Goal: Task Accomplishment & Management: Complete application form

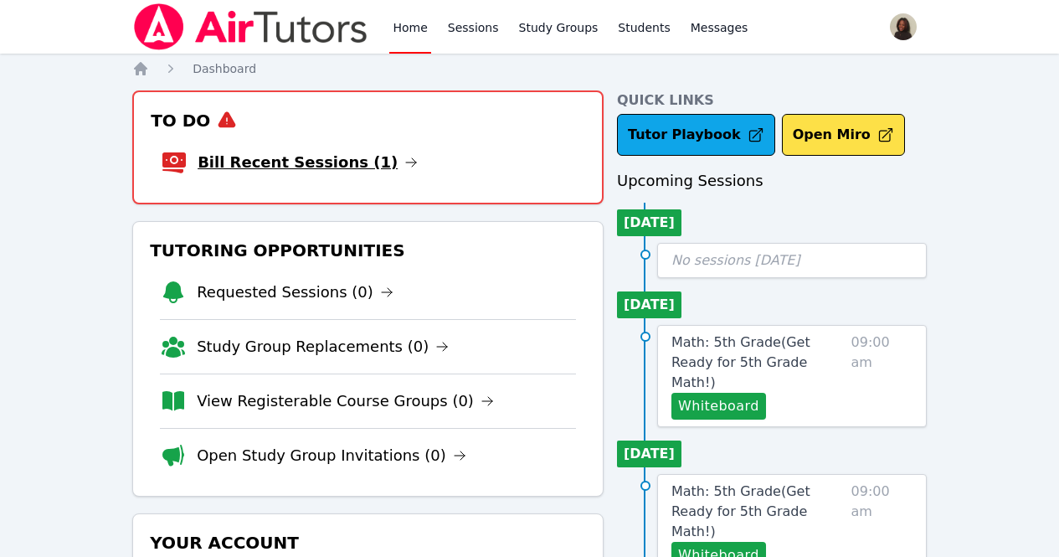
click at [280, 162] on link "Bill Recent Sessions (1)" at bounding box center [308, 162] width 220 height 23
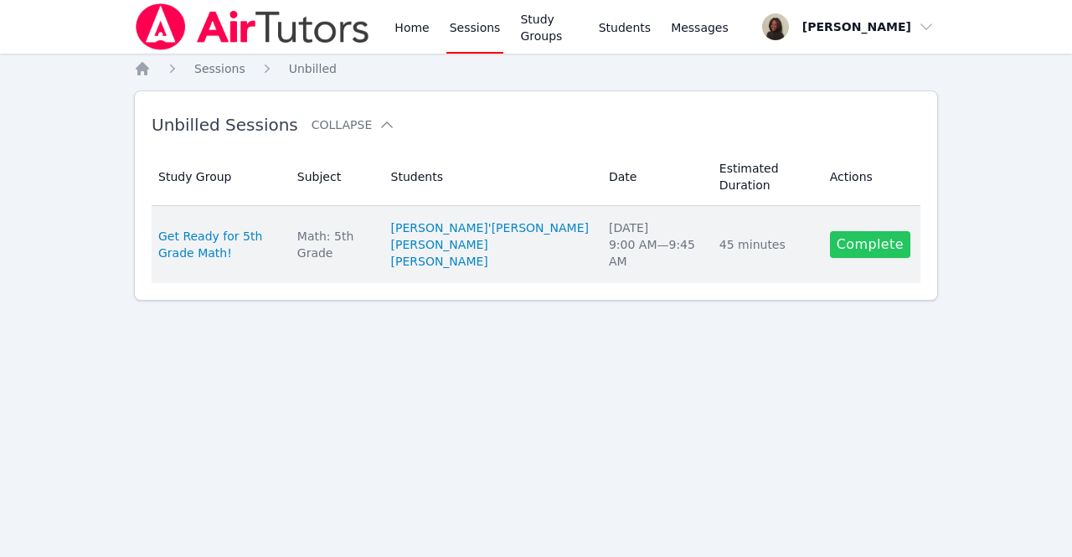
click at [892, 231] on link "Complete" at bounding box center [870, 244] width 80 height 27
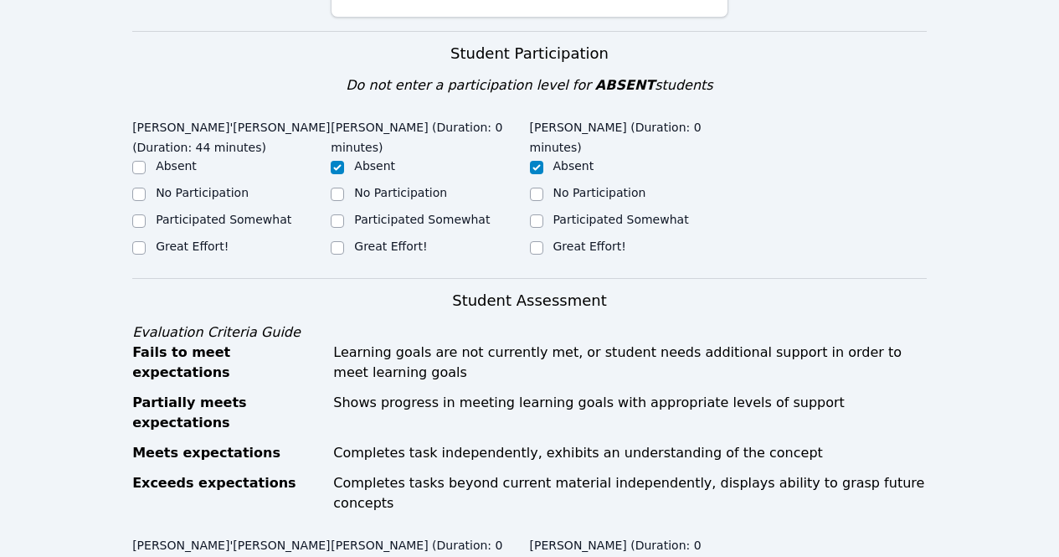
scroll to position [353, 0]
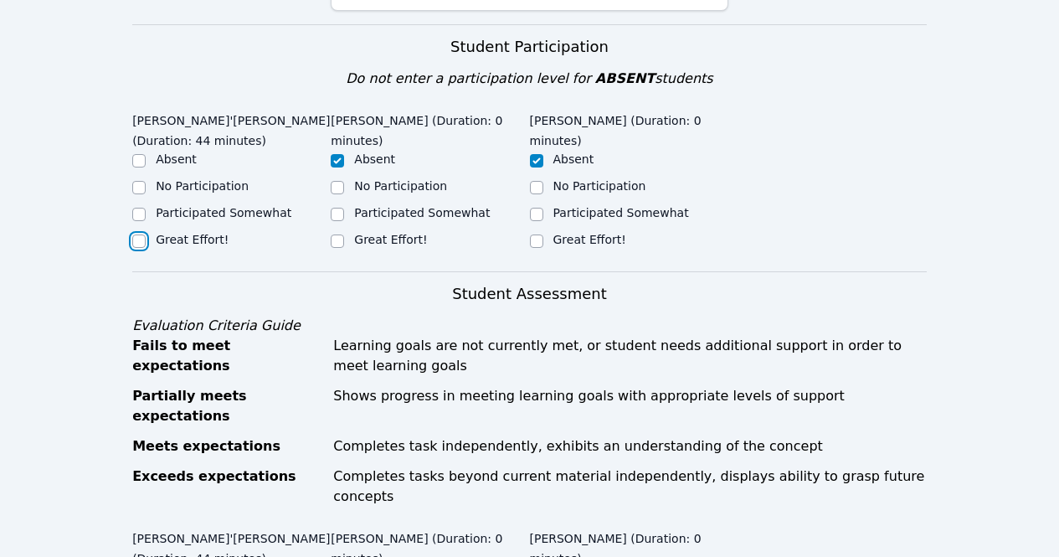
click at [140, 242] on input "Great Effort!" at bounding box center [138, 240] width 13 height 13
checkbox input "true"
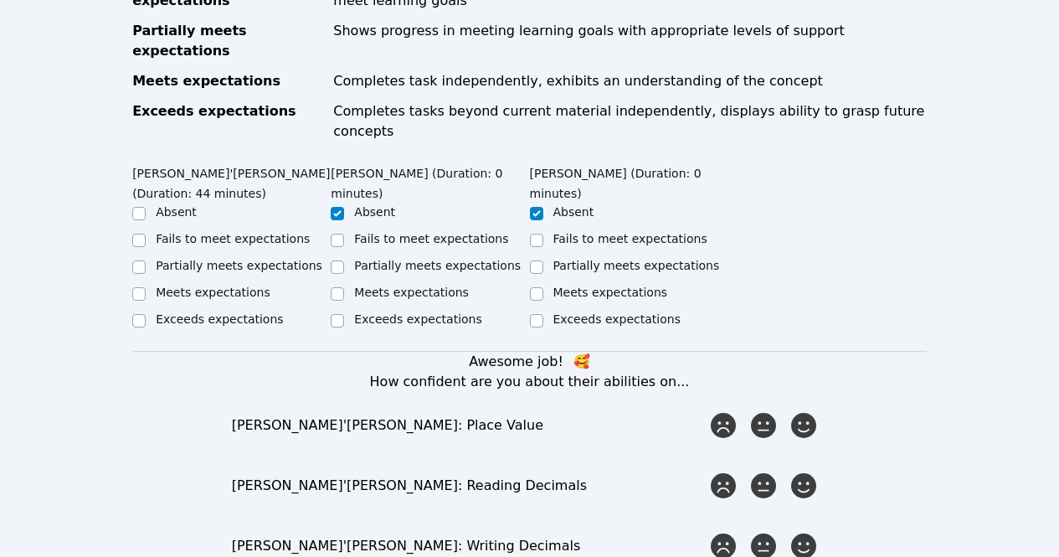
scroll to position [723, 0]
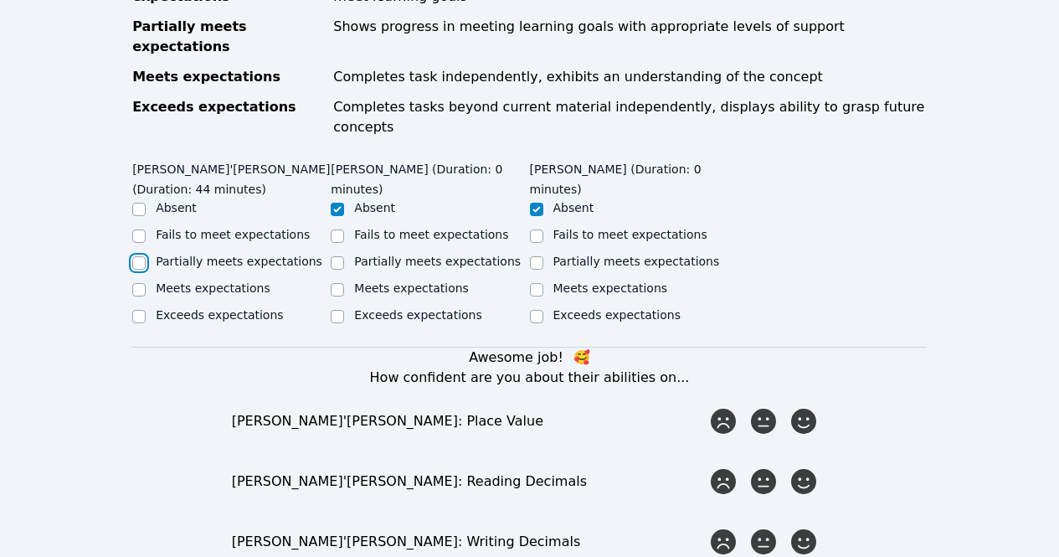
click at [141, 256] on input "Partially meets expectations" at bounding box center [138, 262] width 13 height 13
checkbox input "true"
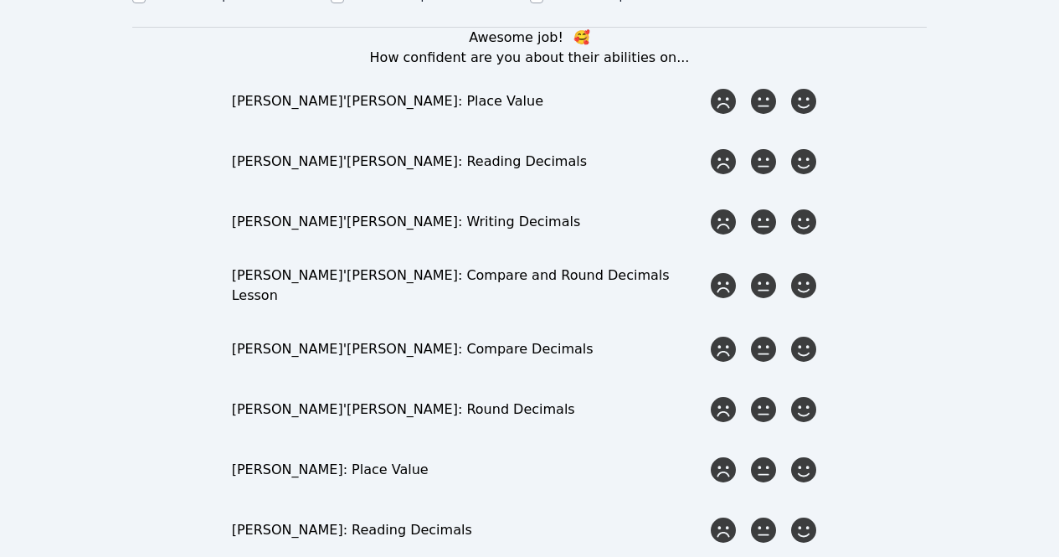
scroll to position [1043, 0]
click at [810, 85] on icon at bounding box center [804, 100] width 30 height 30
click at [0, 0] on input "radio" at bounding box center [0, 0] width 0 height 0
click at [748, 144] on div at bounding box center [763, 160] width 33 height 33
click at [0, 0] on input "radio" at bounding box center [0, 0] width 0 height 0
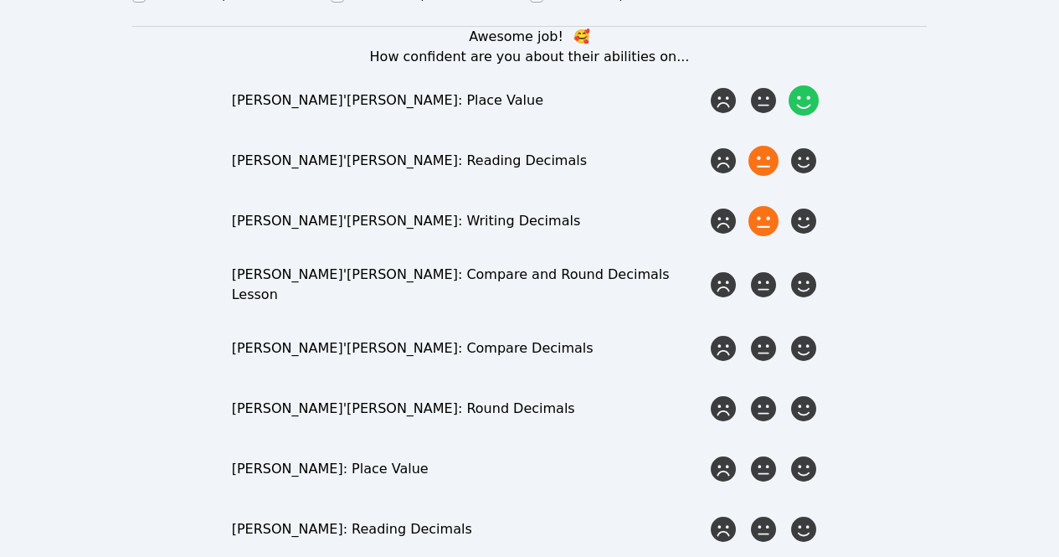
click at [764, 206] on icon at bounding box center [763, 221] width 30 height 30
click at [0, 0] on input "radio" at bounding box center [0, 0] width 0 height 0
click at [767, 270] on icon at bounding box center [763, 285] width 30 height 30
click at [0, 0] on input "radio" at bounding box center [0, 0] width 0 height 0
click at [796, 270] on icon at bounding box center [804, 285] width 30 height 30
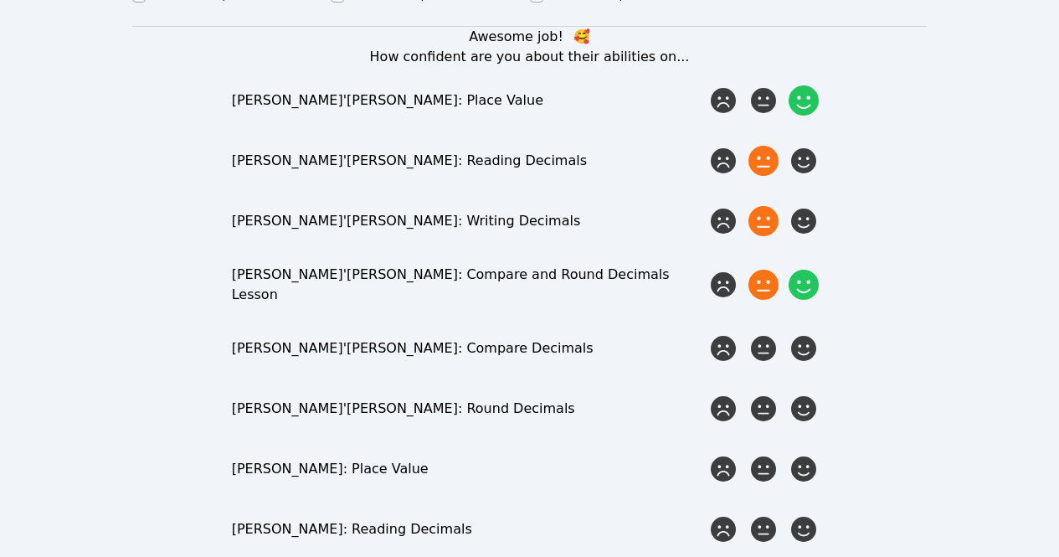
click at [0, 0] on input "radio" at bounding box center [0, 0] width 0 height 0
click at [807, 333] on icon at bounding box center [804, 348] width 30 height 30
click at [0, 0] on input "radio" at bounding box center [0, 0] width 0 height 0
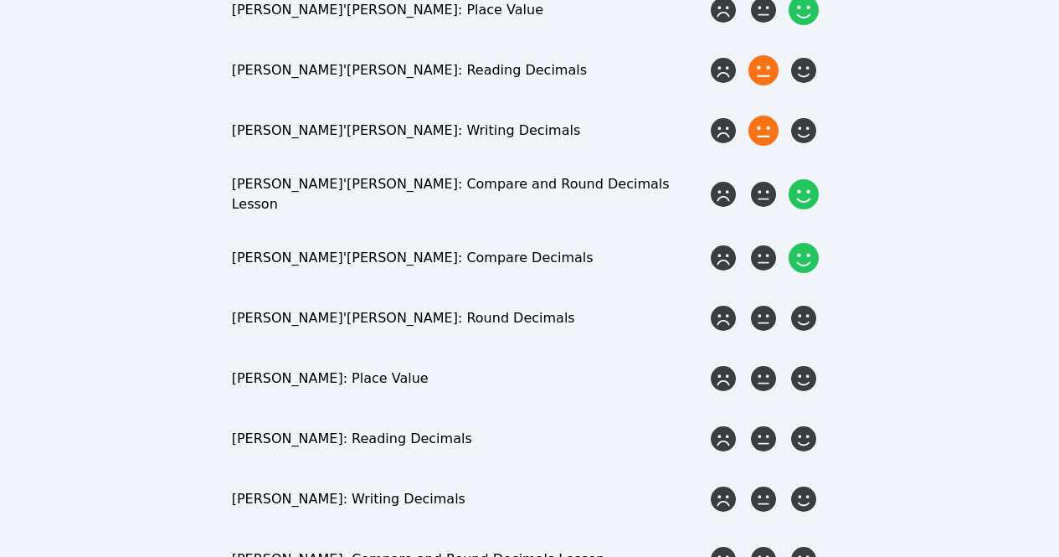
scroll to position [1134, 0]
drag, startPoint x: 759, startPoint y: 279, endPoint x: 769, endPoint y: 271, distance: 13.2
click at [769, 302] on icon at bounding box center [763, 317] width 30 height 30
click at [0, 0] on input "radio" at bounding box center [0, 0] width 0 height 0
click at [769, 302] on icon at bounding box center [763, 317] width 30 height 30
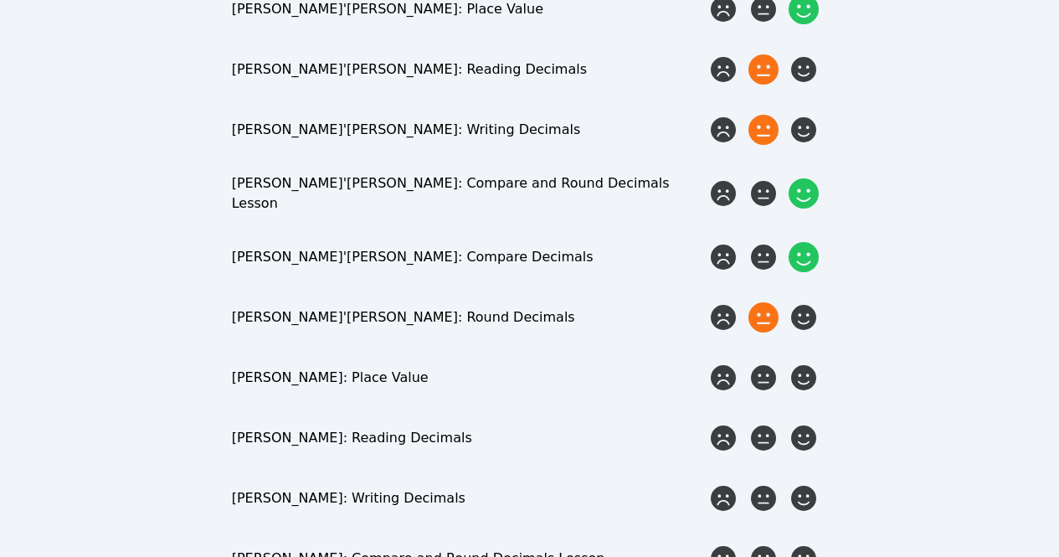
click at [0, 0] on input "radio" at bounding box center [0, 0] width 0 height 0
click at [805, 363] on icon at bounding box center [804, 378] width 30 height 30
click at [0, 0] on input "radio" at bounding box center [0, 0] width 0 height 0
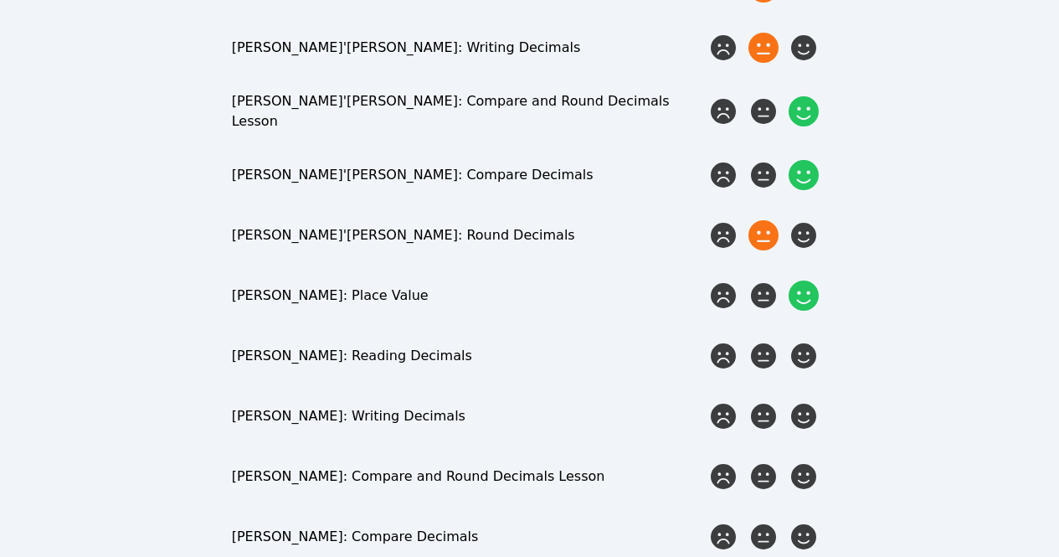
scroll to position [1224, 0]
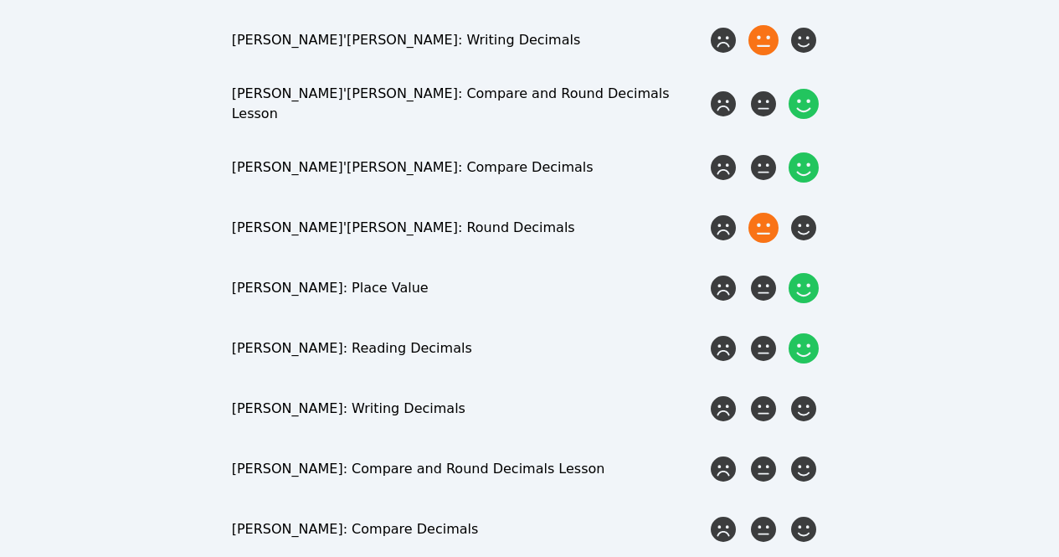
click at [797, 333] on icon at bounding box center [804, 348] width 30 height 30
click at [0, 0] on input "radio" at bounding box center [0, 0] width 0 height 0
click at [803, 394] on icon at bounding box center [804, 409] width 30 height 30
click at [0, 0] on input "radio" at bounding box center [0, 0] width 0 height 0
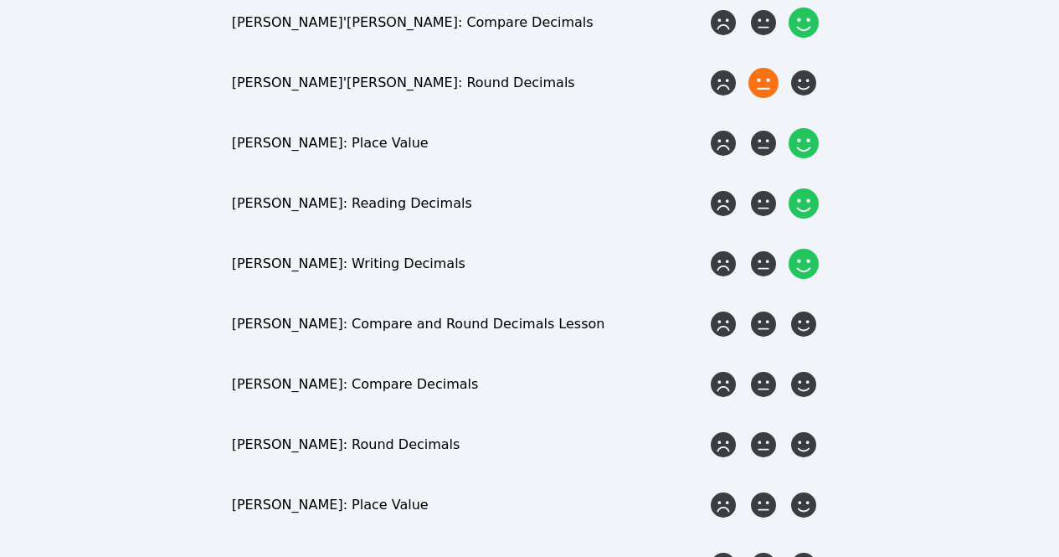
scroll to position [1370, 0]
click at [808, 308] on icon at bounding box center [804, 323] width 30 height 30
click at [0, 0] on input "radio" at bounding box center [0, 0] width 0 height 0
click at [805, 368] on icon at bounding box center [804, 383] width 30 height 30
click at [0, 0] on input "radio" at bounding box center [0, 0] width 0 height 0
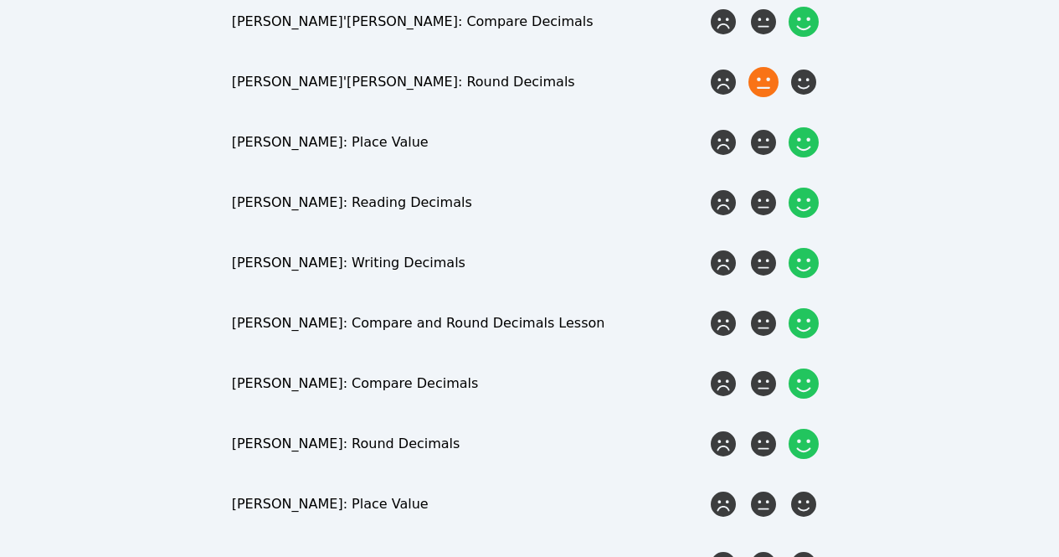
click at [808, 429] on icon at bounding box center [804, 444] width 30 height 30
click at [0, 0] on input "radio" at bounding box center [0, 0] width 0 height 0
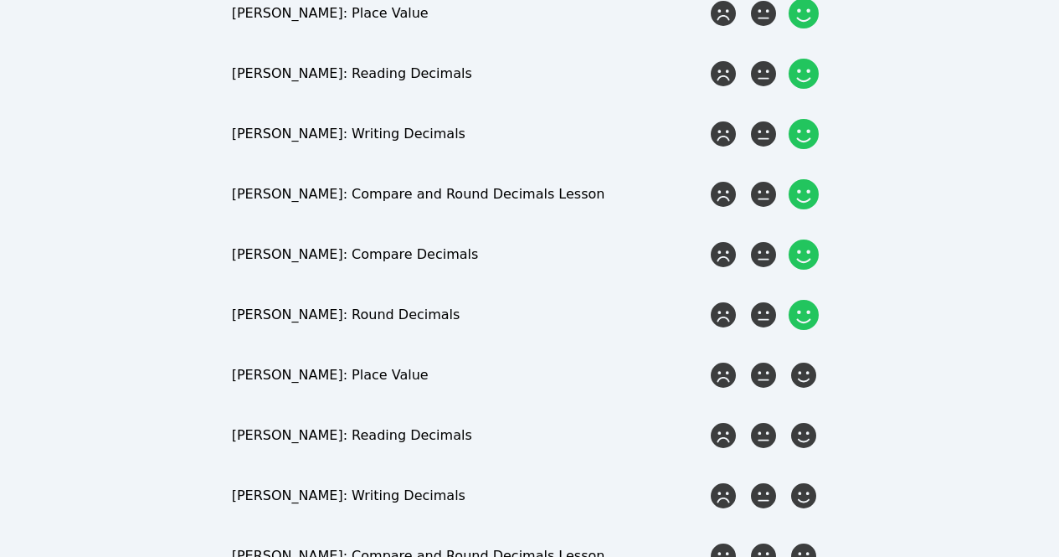
scroll to position [1500, 0]
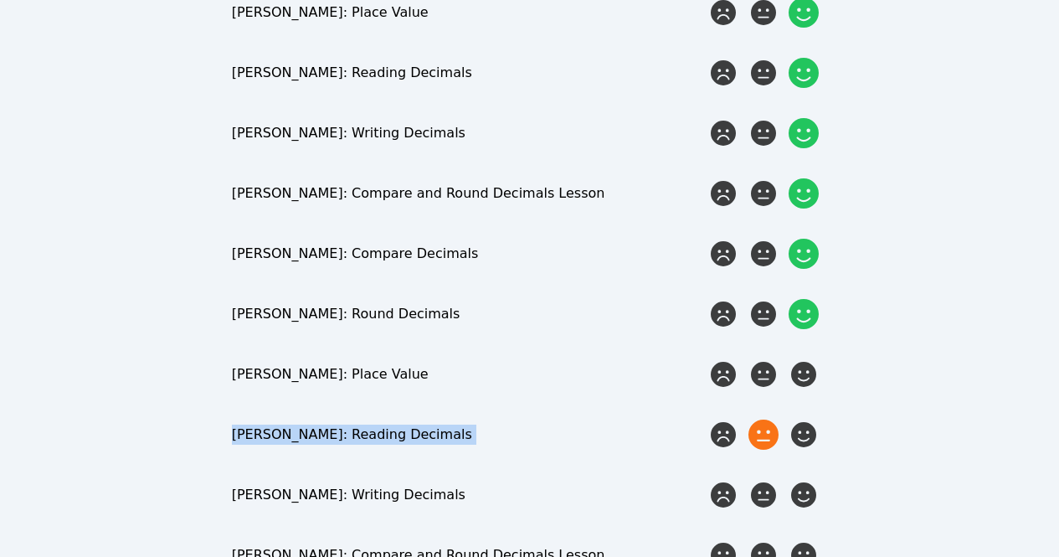
drag, startPoint x: 769, startPoint y: 330, endPoint x: 761, endPoint y: 383, distance: 54.1
click at [761, 383] on div "Awesome job! 🥰 How confident are you about their abilities on... [PERSON_NAME]'…" at bounding box center [529, 131] width 795 height 1122
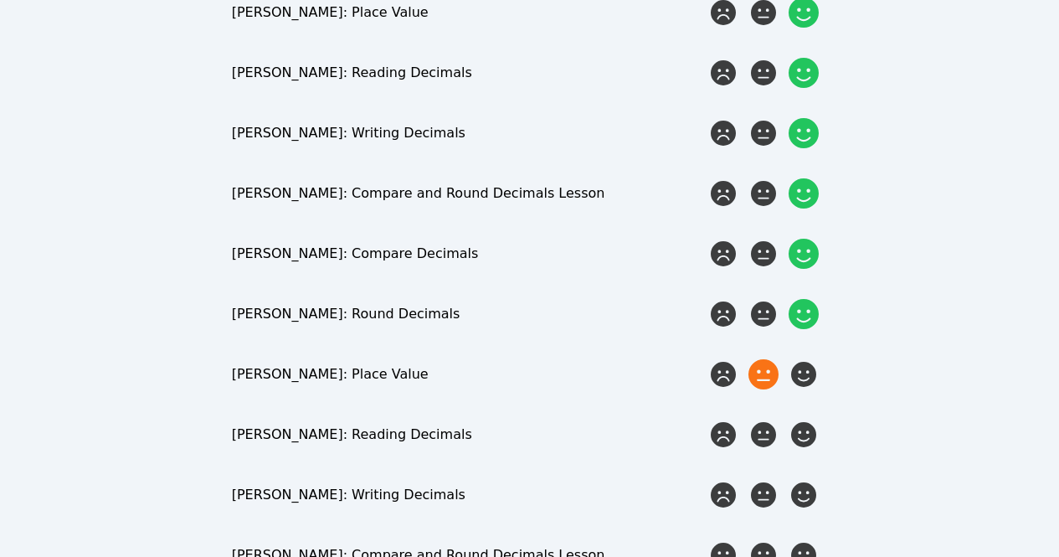
click at [762, 359] on icon at bounding box center [763, 374] width 30 height 30
click at [0, 0] on input "radio" at bounding box center [0, 0] width 0 height 0
click at [762, 419] on icon at bounding box center [763, 434] width 30 height 30
click at [0, 0] on input "radio" at bounding box center [0, 0] width 0 height 0
click at [761, 480] on icon at bounding box center [763, 495] width 30 height 30
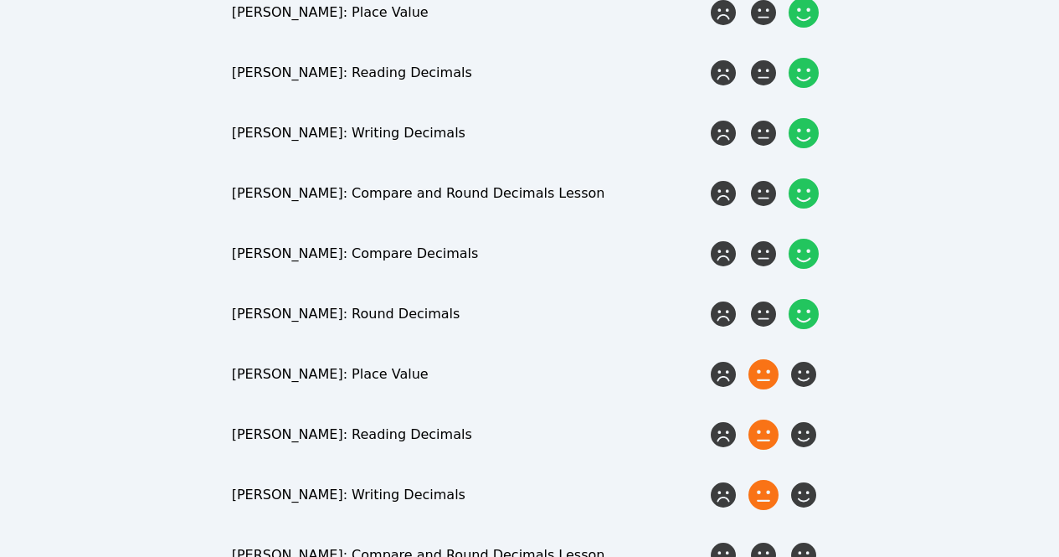
click at [0, 0] on input "radio" at bounding box center [0, 0] width 0 height 0
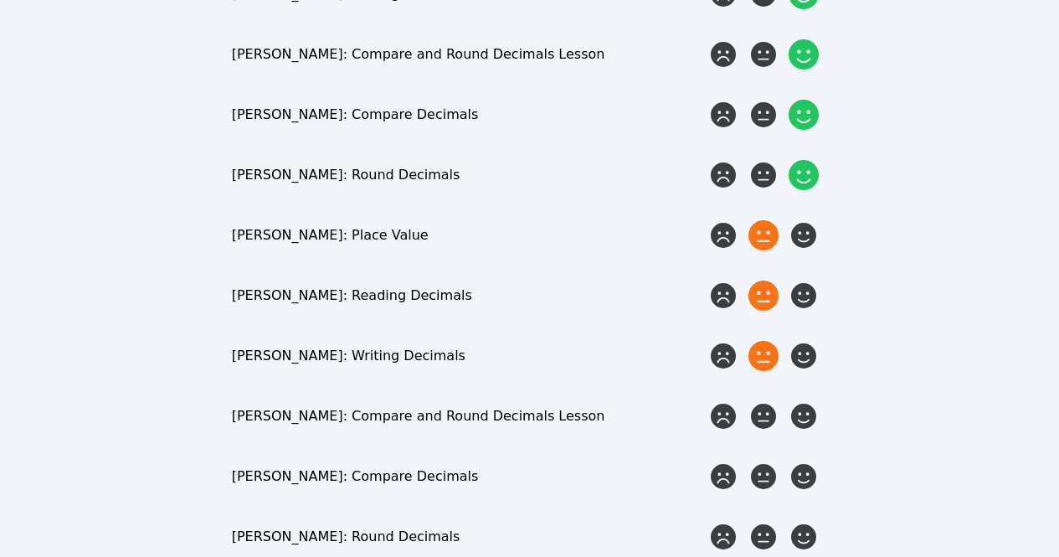
scroll to position [1639, 0]
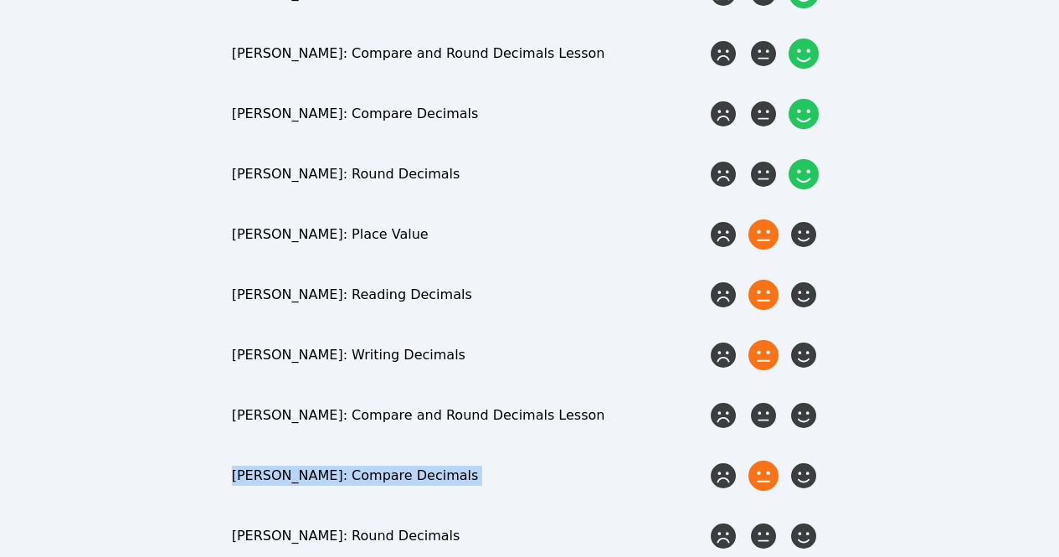
drag, startPoint x: 755, startPoint y: 373, endPoint x: 761, endPoint y: 436, distance: 63.1
click at [761, 460] on icon at bounding box center [763, 475] width 30 height 30
click at [0, 0] on input "radio" at bounding box center [0, 0] width 0 height 0
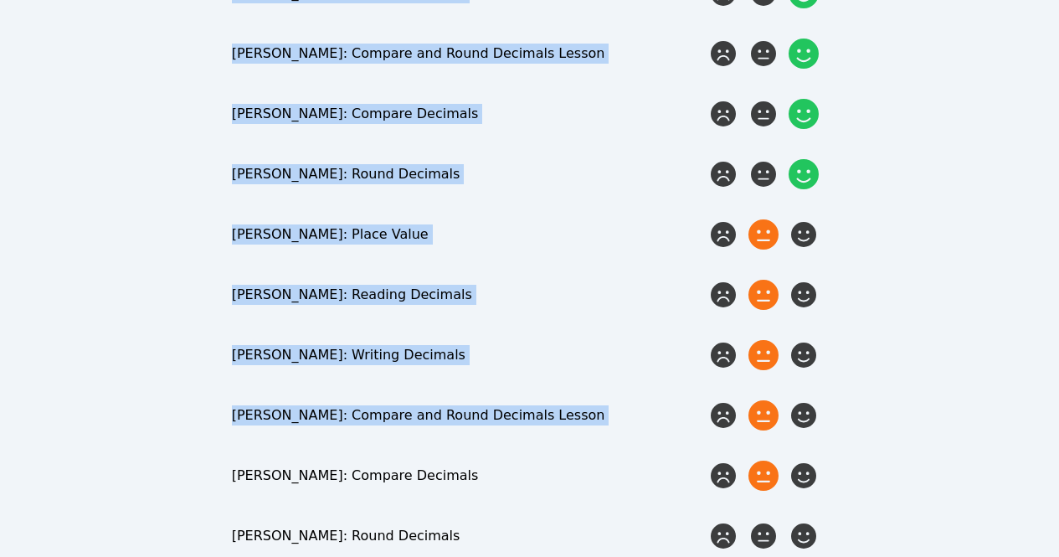
drag, startPoint x: 761, startPoint y: 497, endPoint x: 758, endPoint y: 368, distance: 129.8
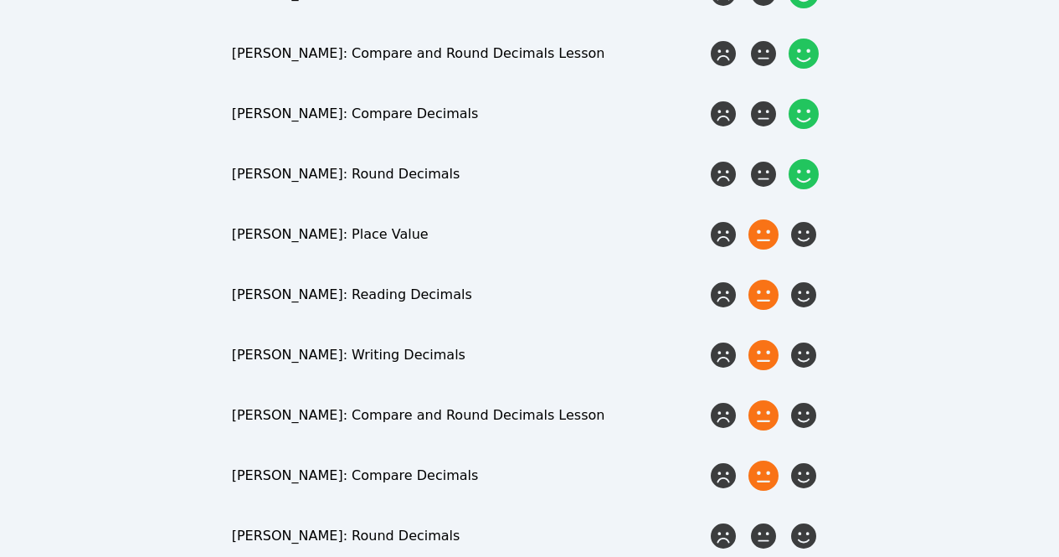
click at [758, 400] on icon at bounding box center [763, 415] width 30 height 30
click at [0, 0] on input "radio" at bounding box center [0, 0] width 0 height 0
click at [755, 521] on icon at bounding box center [763, 536] width 30 height 30
click at [0, 0] on input "radio" at bounding box center [0, 0] width 0 height 0
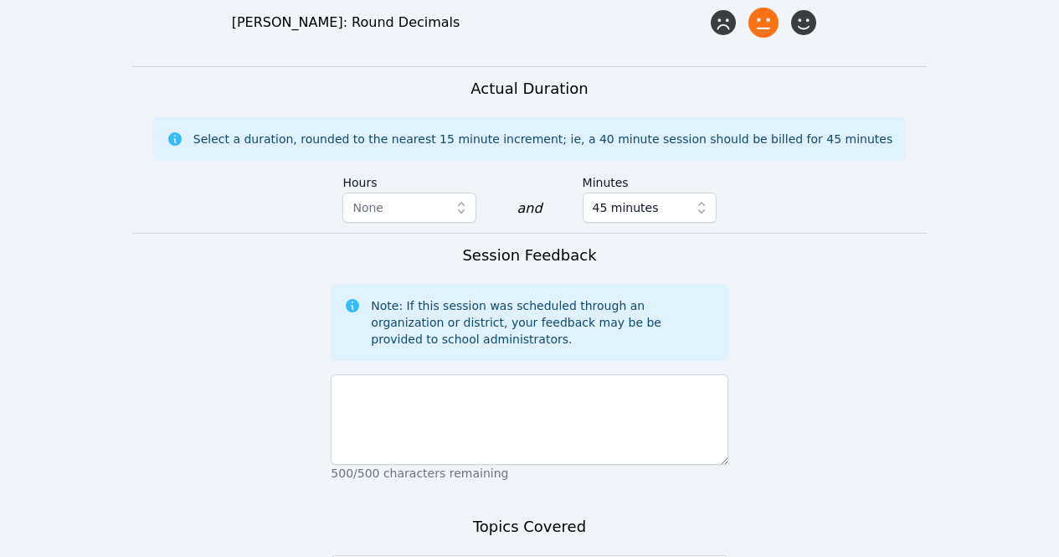
scroll to position [2154, 0]
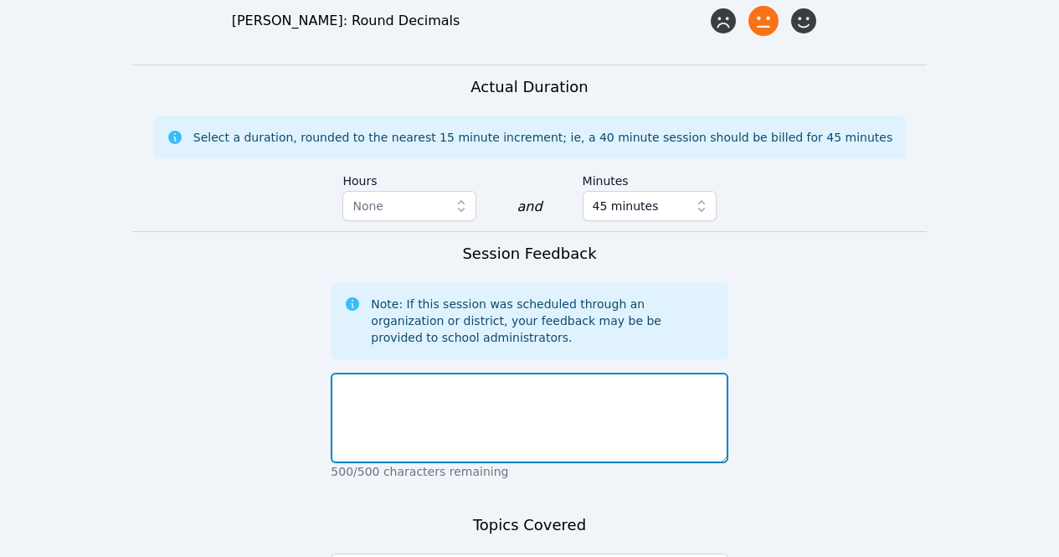
click at [592, 386] on textarea at bounding box center [529, 418] width 397 height 90
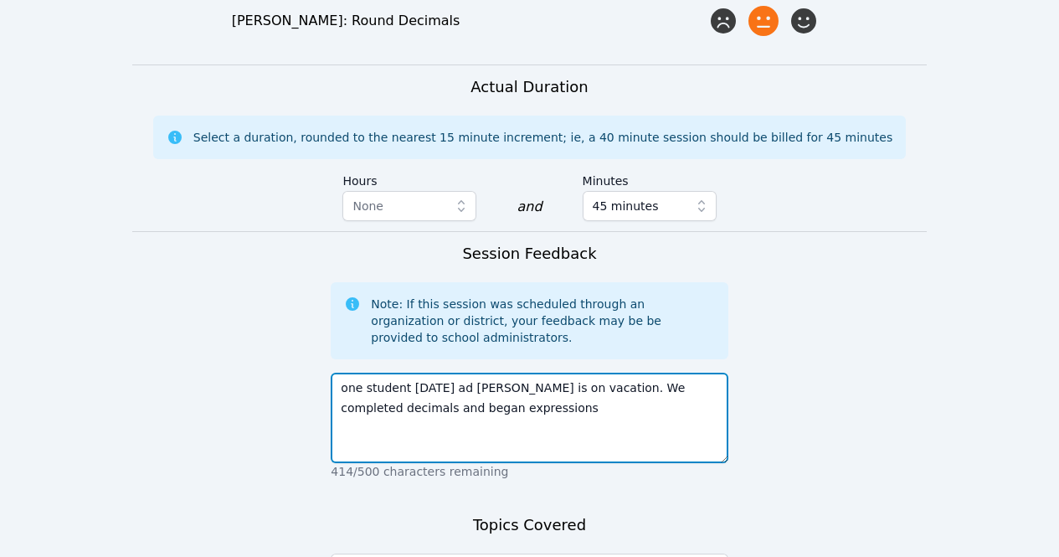
scroll to position [2355, 0]
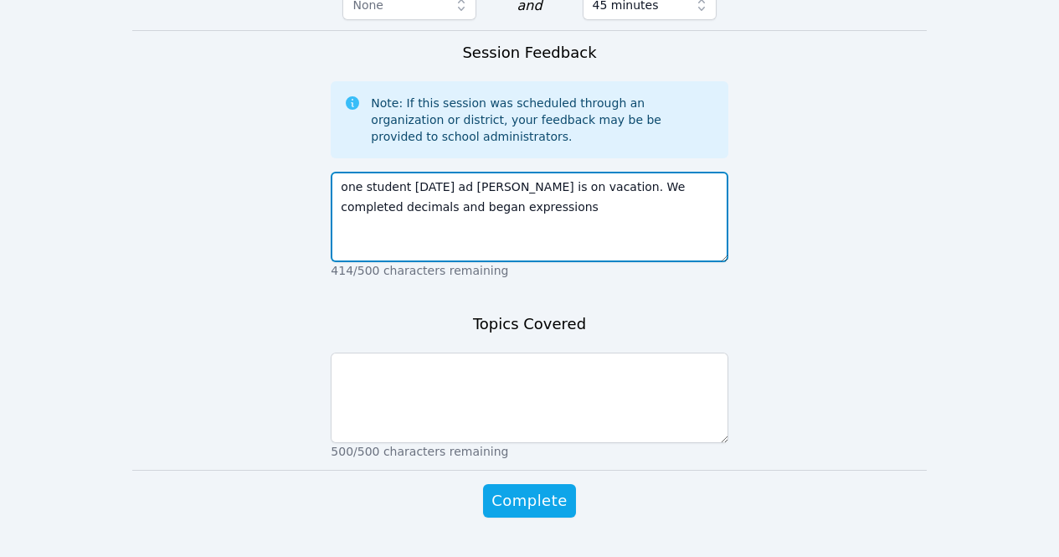
type textarea "one student [DATE] ad [PERSON_NAME] is on vacation. We completed decimals and b…"
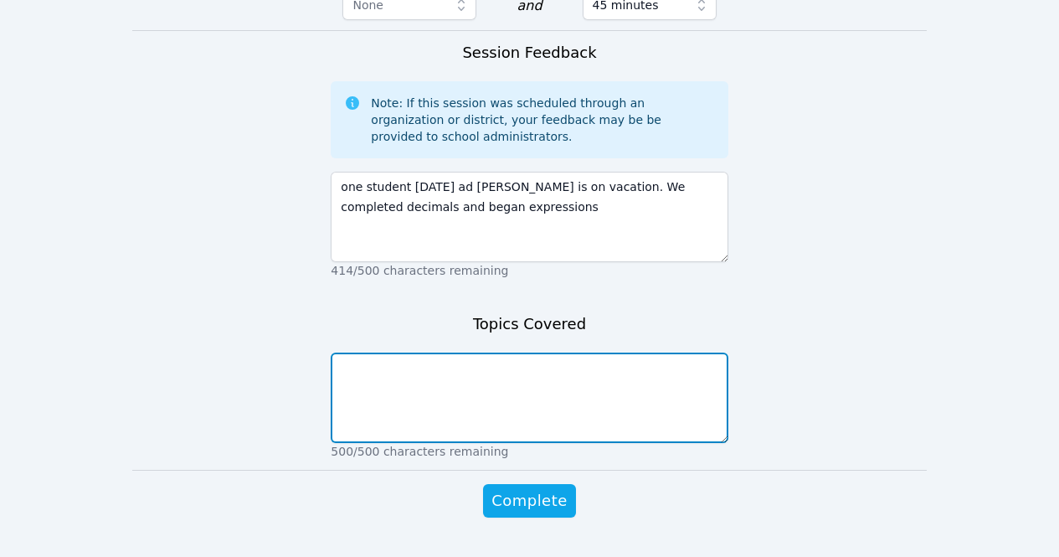
click at [548, 365] on textarea at bounding box center [529, 397] width 397 height 90
type textarea "expressions"
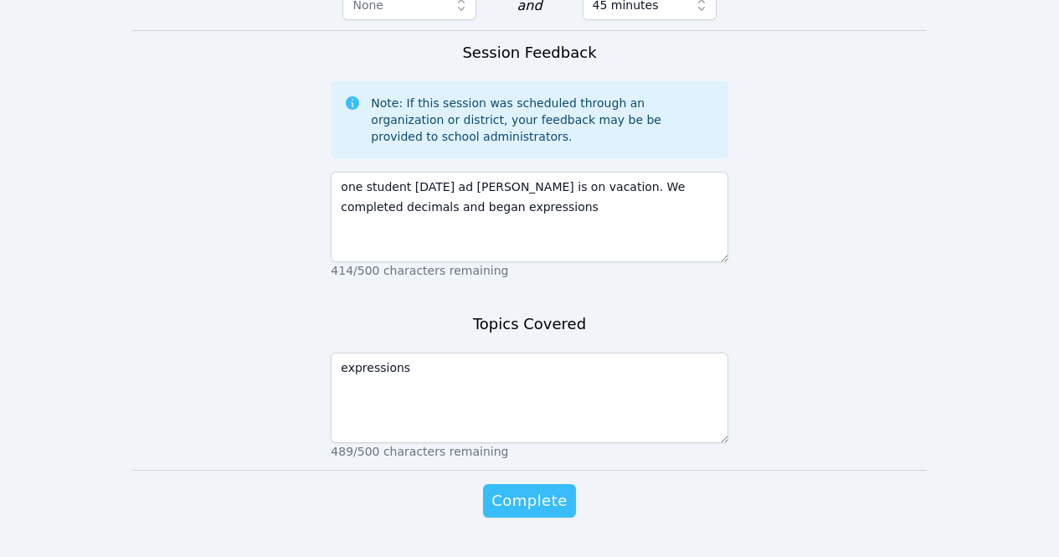
click at [544, 489] on span "Complete" at bounding box center [528, 500] width 75 height 23
